Goal: Information Seeking & Learning: Check status

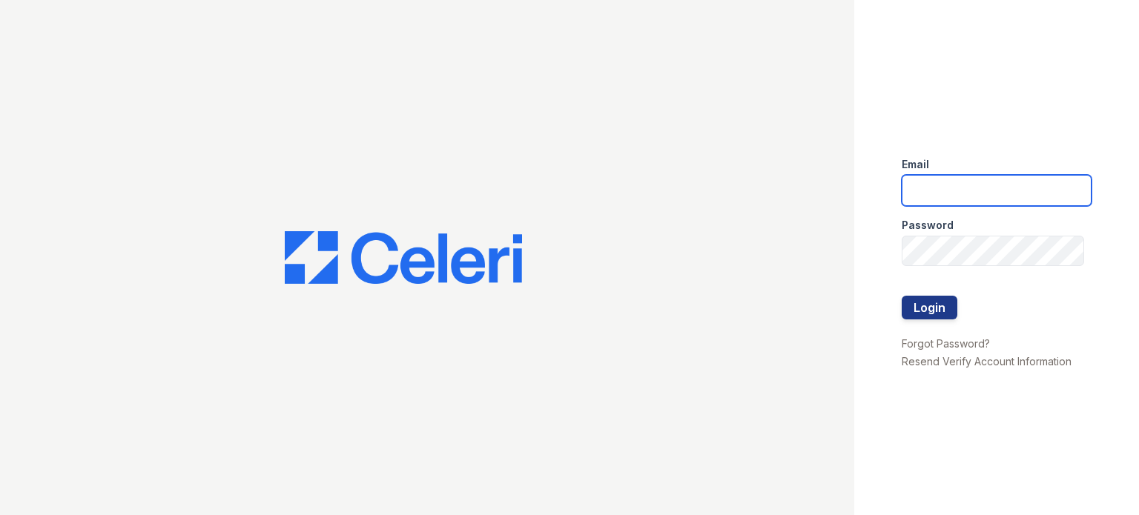
type input "[DOMAIN_NAME][EMAIL_ADDRESS][DOMAIN_NAME]"
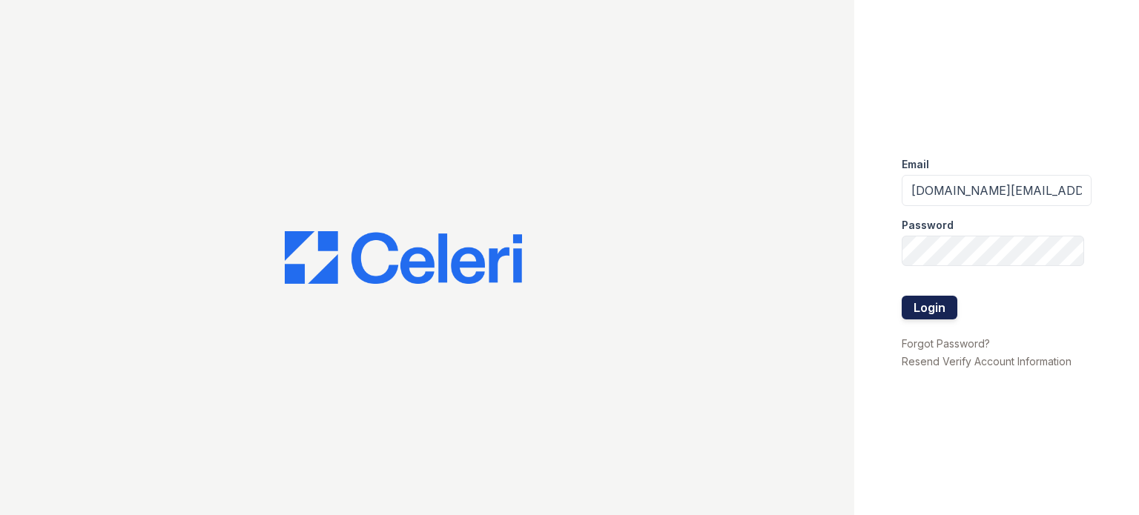
drag, startPoint x: 0, startPoint y: 0, endPoint x: 918, endPoint y: 306, distance: 967.4
click at [918, 306] on button "Login" at bounding box center [929, 308] width 56 height 24
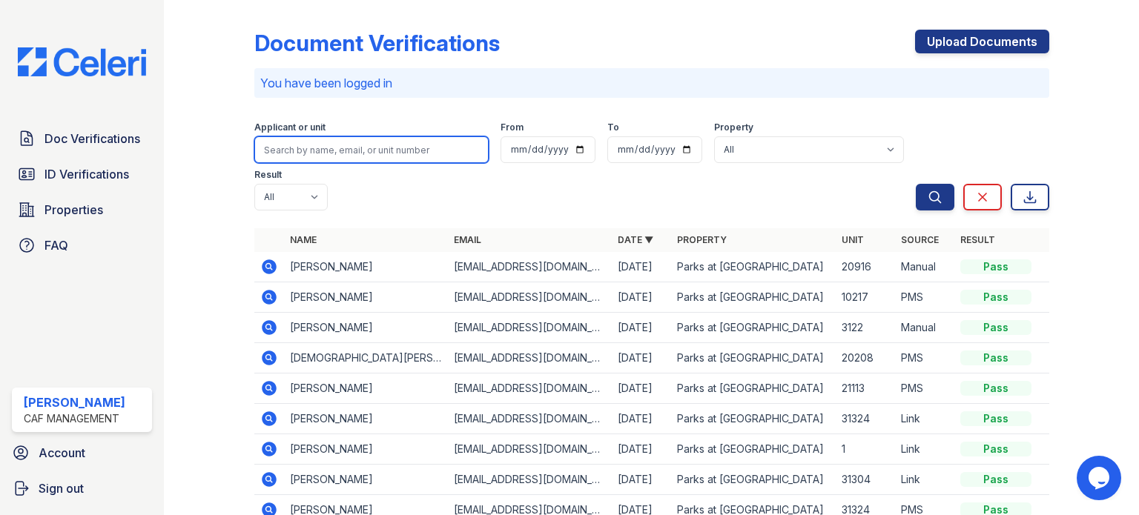
click at [351, 148] on input "search" at bounding box center [371, 149] width 234 height 27
type input "claudine"
click at [915, 184] on button "Search" at bounding box center [934, 197] width 39 height 27
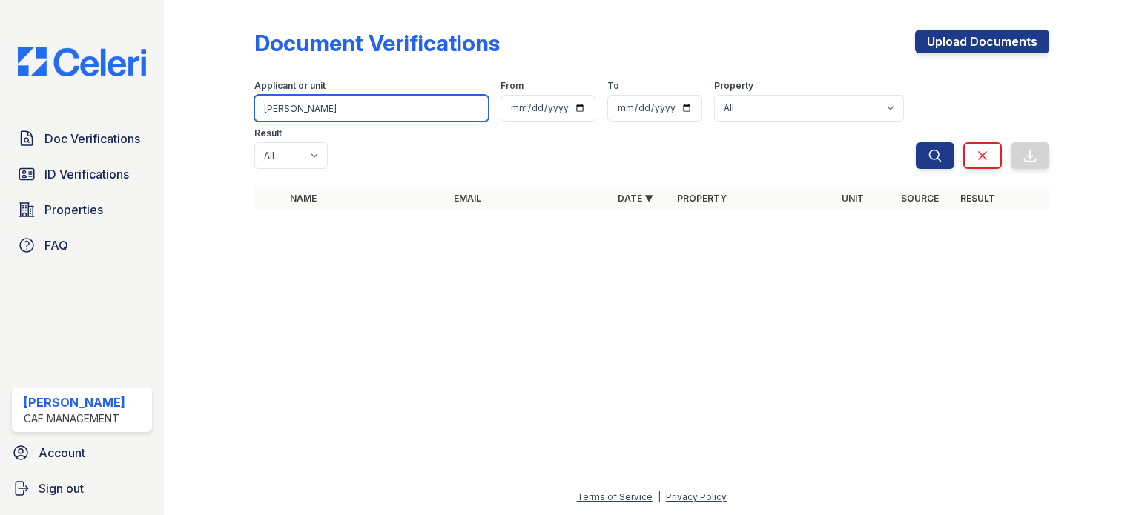
click at [328, 102] on input "claudine" at bounding box center [371, 108] width 234 height 27
type input "davis"
click at [915, 142] on button "Search" at bounding box center [934, 155] width 39 height 27
